Goal: Task Accomplishment & Management: Manage account settings

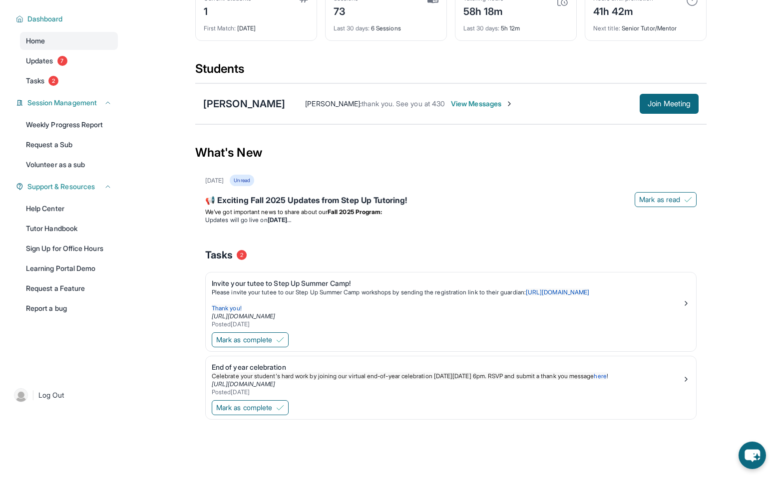
scroll to position [72, 0]
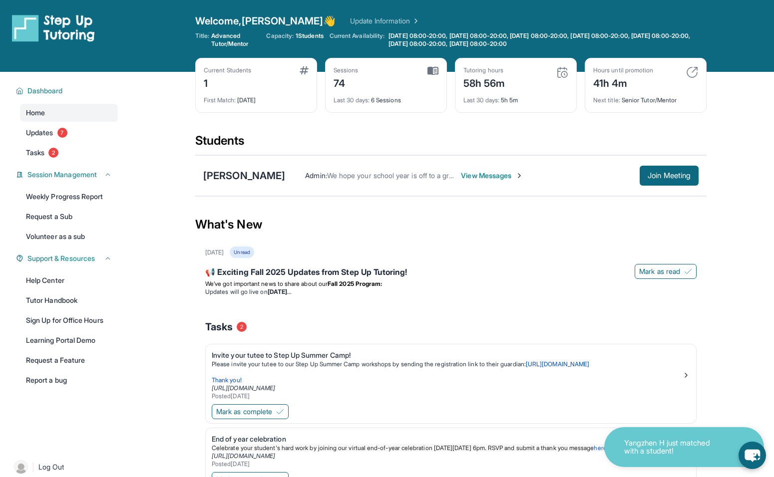
click at [384, 303] on div "[DATE] Unread 📢 Exciting Fall 2025 Updates from Step Up Tutoring! [PERSON_NAME]…" at bounding box center [450, 381] width 511 height 269
click at [656, 170] on button "Join Meeting" at bounding box center [668, 176] width 59 height 20
click at [311, 269] on div "📢 Exciting Fall 2025 Updates from Step Up Tutoring!" at bounding box center [450, 273] width 491 height 14
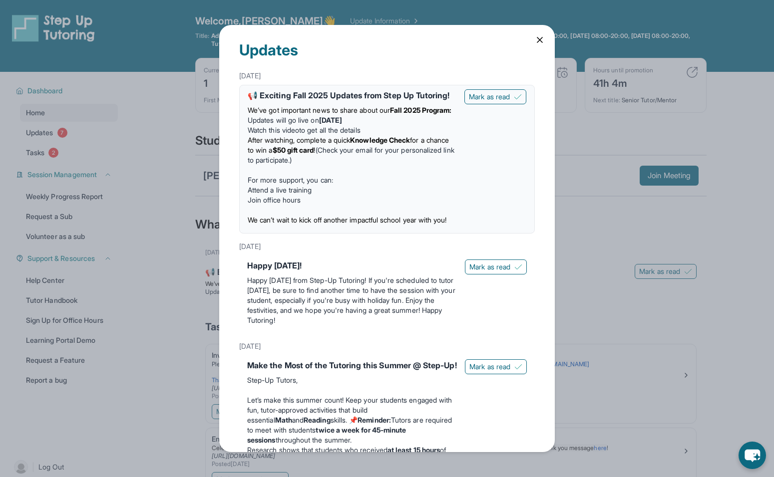
click at [363, 165] on li "After watching, complete a quick Knowledge Check for a chance to win a $50 gift…" at bounding box center [352, 150] width 209 height 30
click at [537, 45] on div "Updates [DATE] 📢 Exciting Fall 2025 Updates from Step Up Tutoring! We’ve got im…" at bounding box center [386, 238] width 335 height 427
click at [535, 40] on icon at bounding box center [540, 40] width 10 height 10
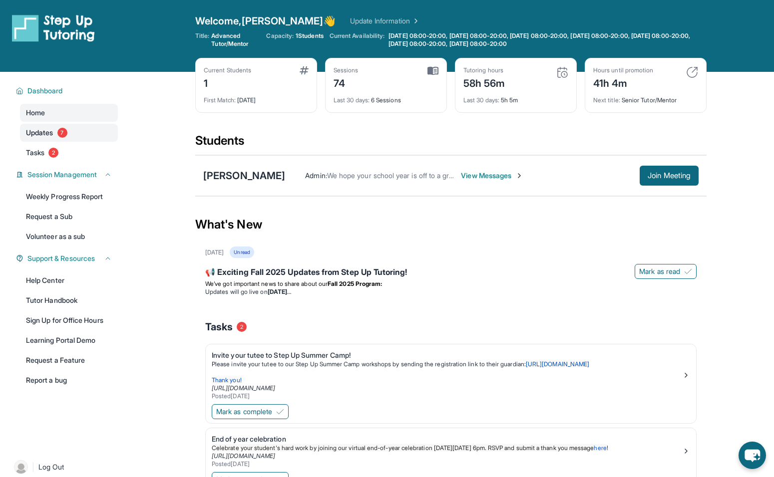
click at [46, 129] on span "Updates" at bounding box center [39, 133] width 27 height 10
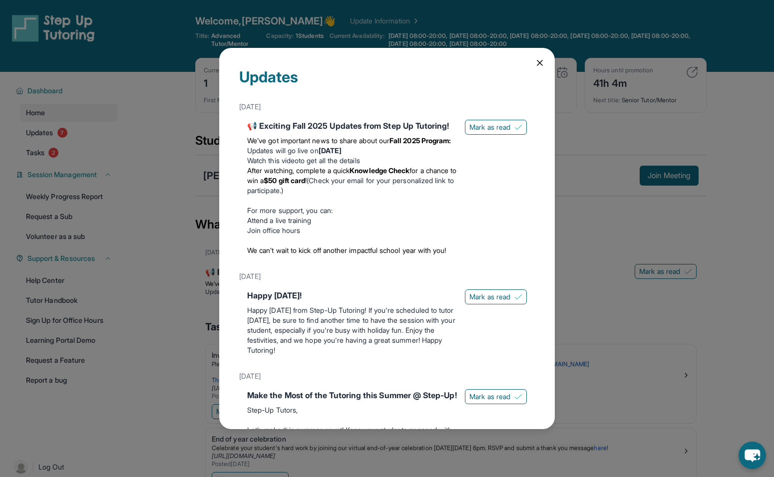
click at [35, 153] on div "Updates [DATE] 📢 Exciting Fall 2025 Updates from Step Up Tutoring! We’ve got im…" at bounding box center [387, 238] width 774 height 477
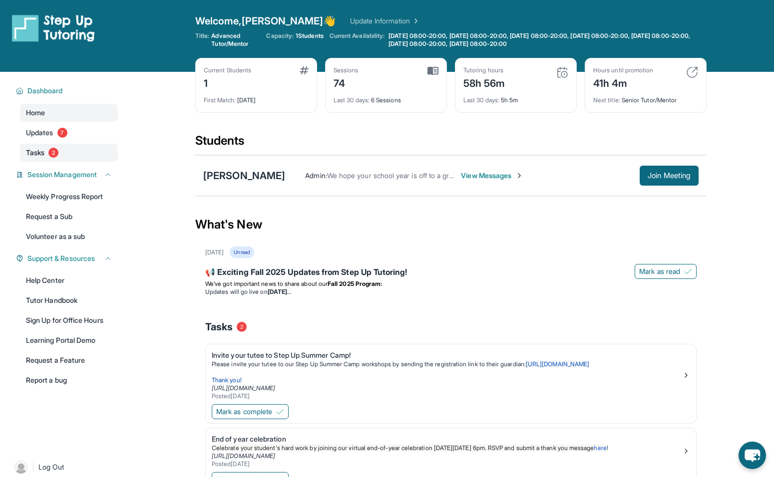
click at [40, 155] on span "Tasks" at bounding box center [35, 153] width 18 height 10
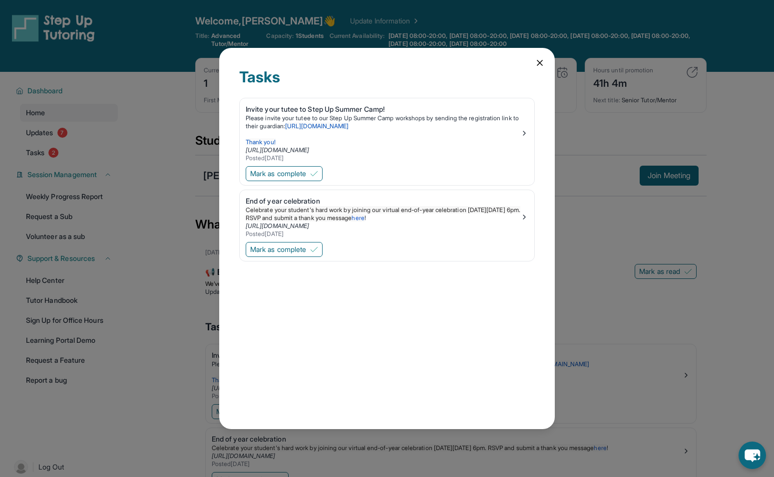
click at [544, 59] on icon at bounding box center [540, 63] width 10 height 10
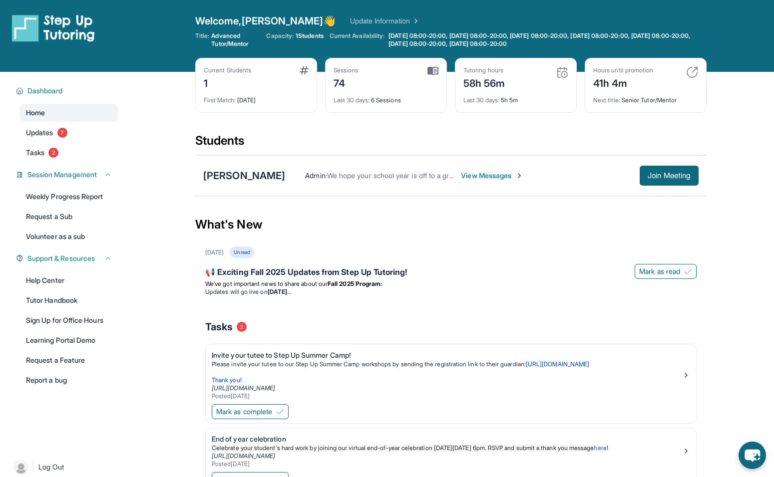
click at [38, 112] on span "Home" at bounding box center [35, 113] width 19 height 10
click at [342, 54] on div "Welcome, [PERSON_NAME] 👋 Update Information Title: Advanced Tutor/Mentor Capaci…" at bounding box center [450, 36] width 511 height 44
click at [47, 153] on link "Tasks 2" at bounding box center [69, 153] width 98 height 18
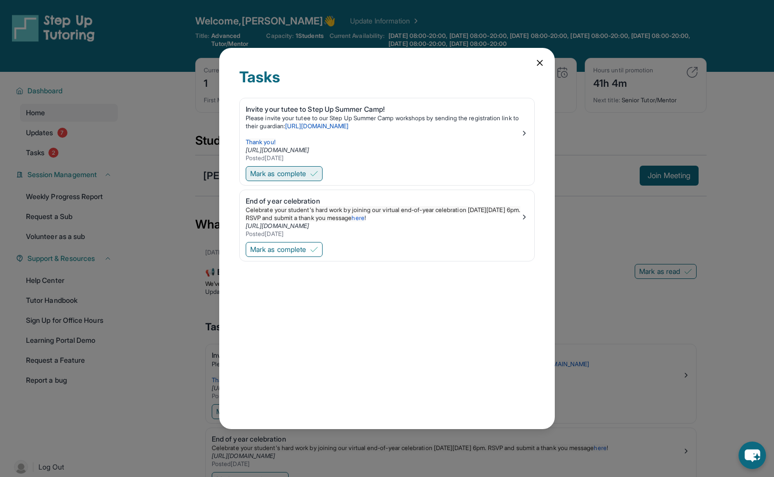
click at [321, 172] on button "Mark as complete" at bounding box center [284, 173] width 77 height 15
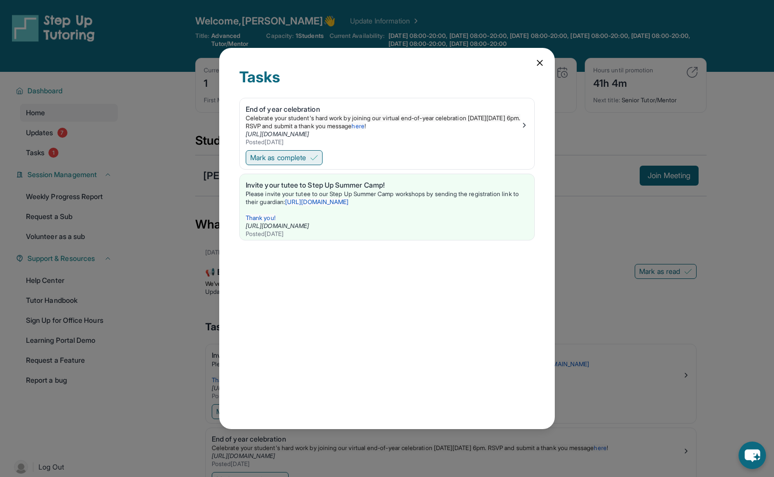
click at [305, 155] on span "Mark as complete" at bounding box center [278, 158] width 56 height 10
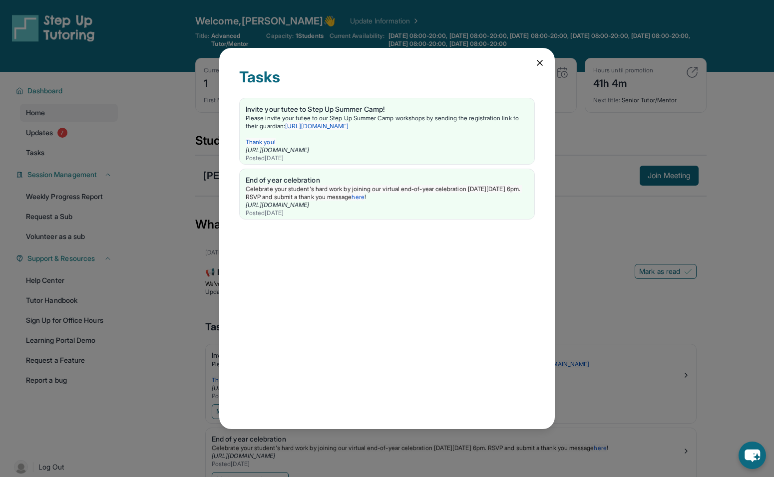
click at [541, 65] on icon at bounding box center [540, 63] width 10 height 10
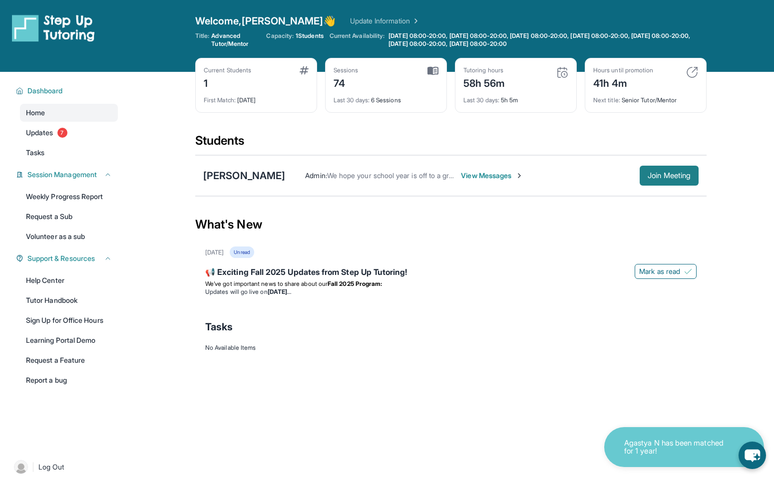
click at [659, 170] on button "Join Meeting" at bounding box center [668, 176] width 59 height 20
